Goal: Information Seeking & Learning: Learn about a topic

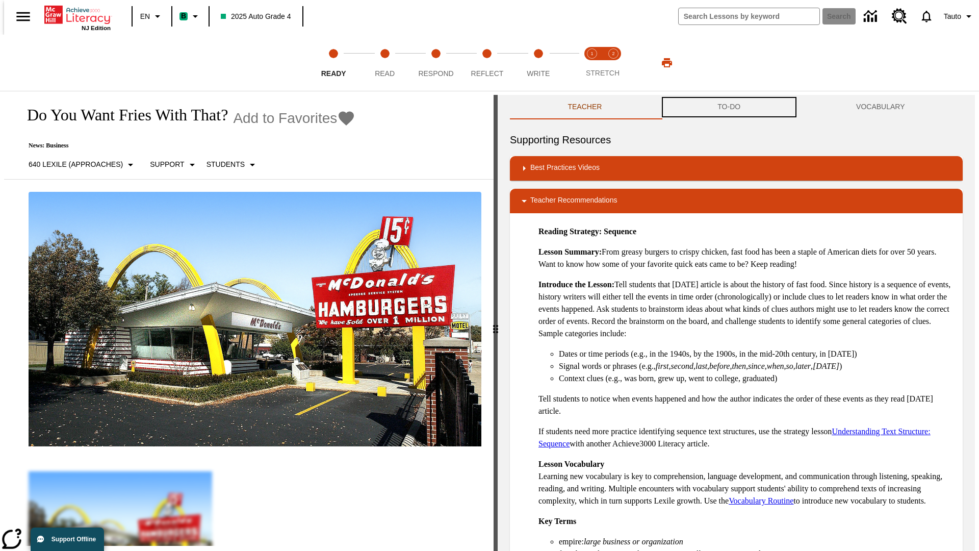
click at [729, 107] on button "TO-DO" at bounding box center [729, 107] width 139 height 24
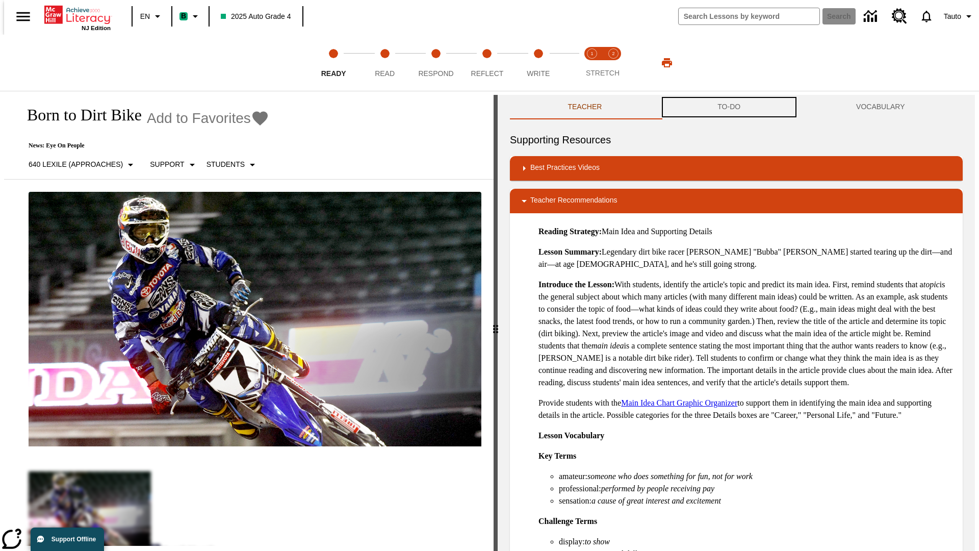
click at [729, 107] on button "TO-DO" at bounding box center [729, 107] width 139 height 24
